Goal: Task Accomplishment & Management: Manage account settings

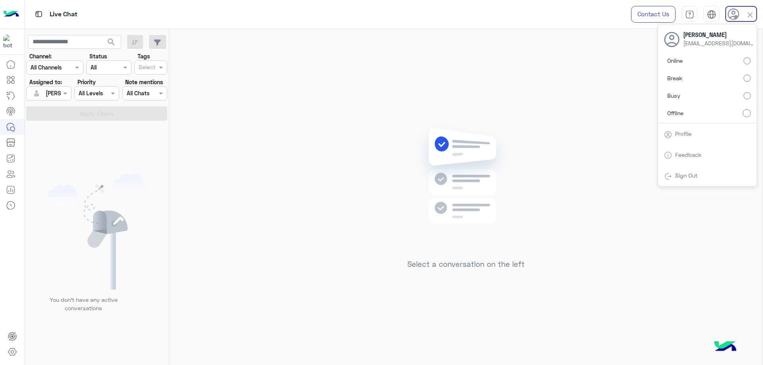
click at [700, 174] on span "Sign Out" at bounding box center [686, 175] width 28 height 7
click at [686, 174] on link "Sign Out" at bounding box center [686, 175] width 22 height 7
